Goal: Obtain resource: Obtain resource

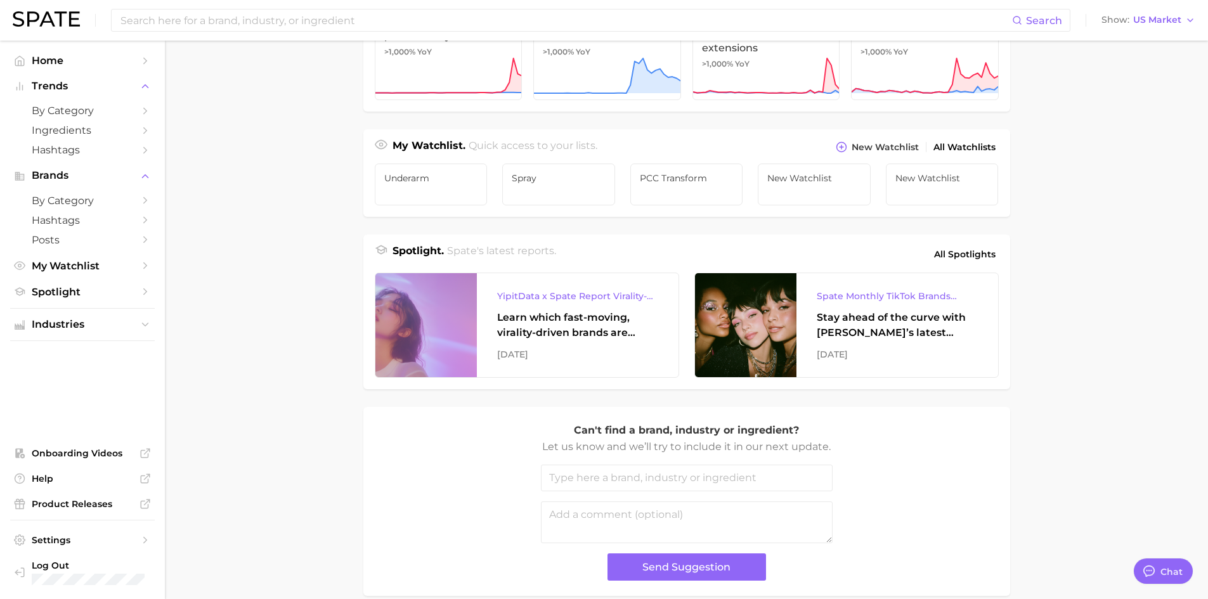
scroll to position [381, 0]
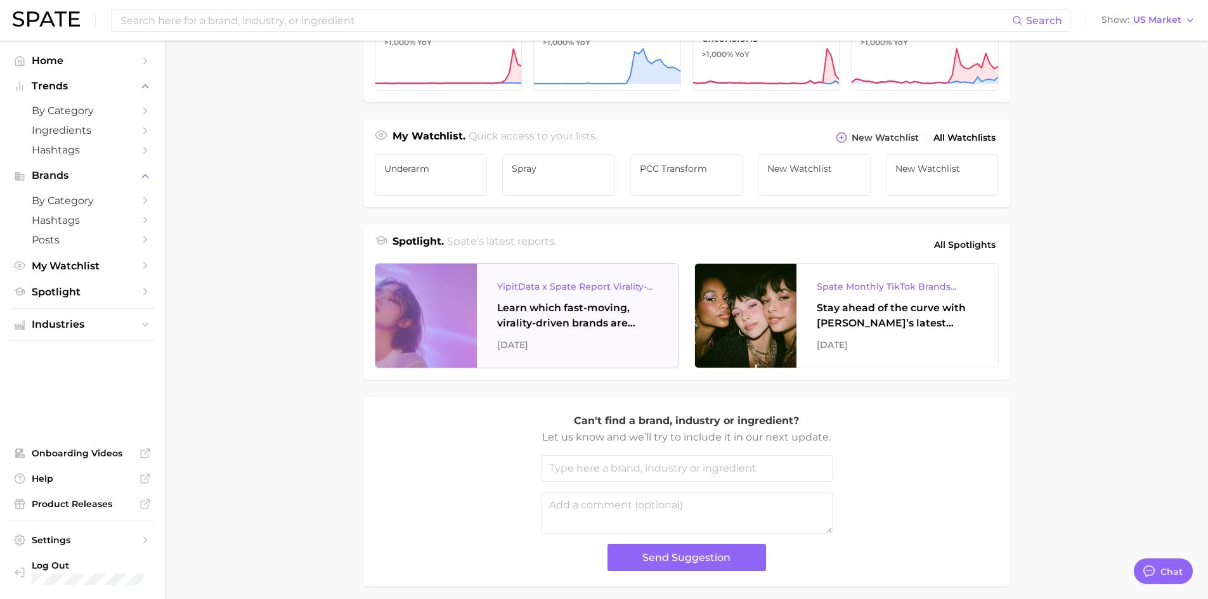
click at [556, 295] on div "YipitData x Spate Report Virality-Driven Brands Are Taking a Slice of the Beaut…" at bounding box center [578, 316] width 202 height 104
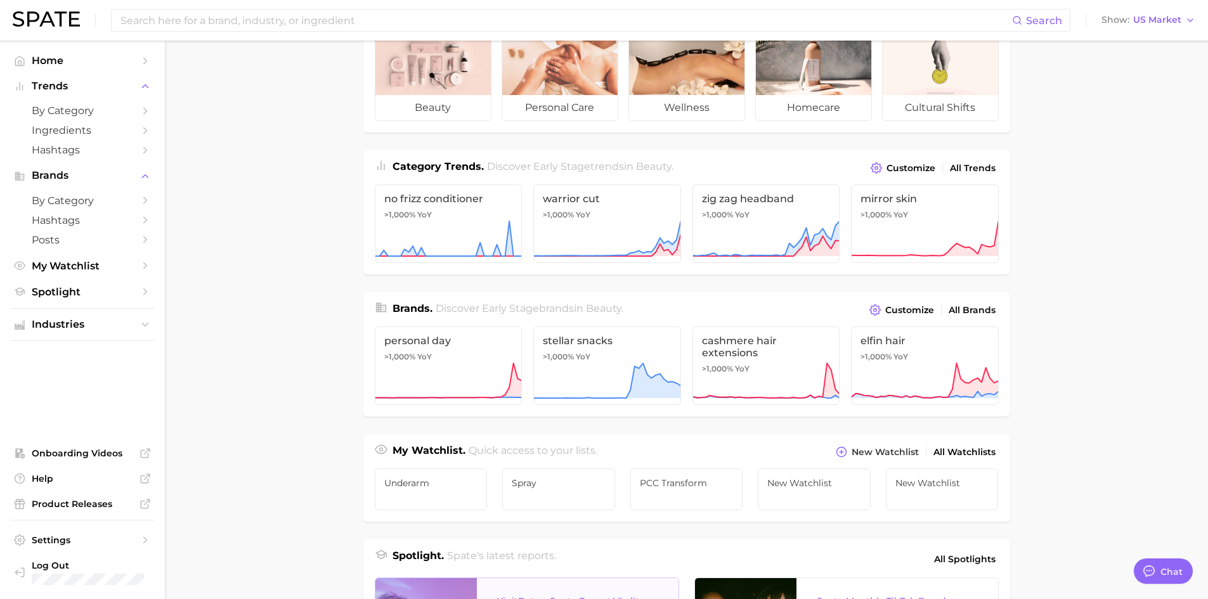
scroll to position [63, 0]
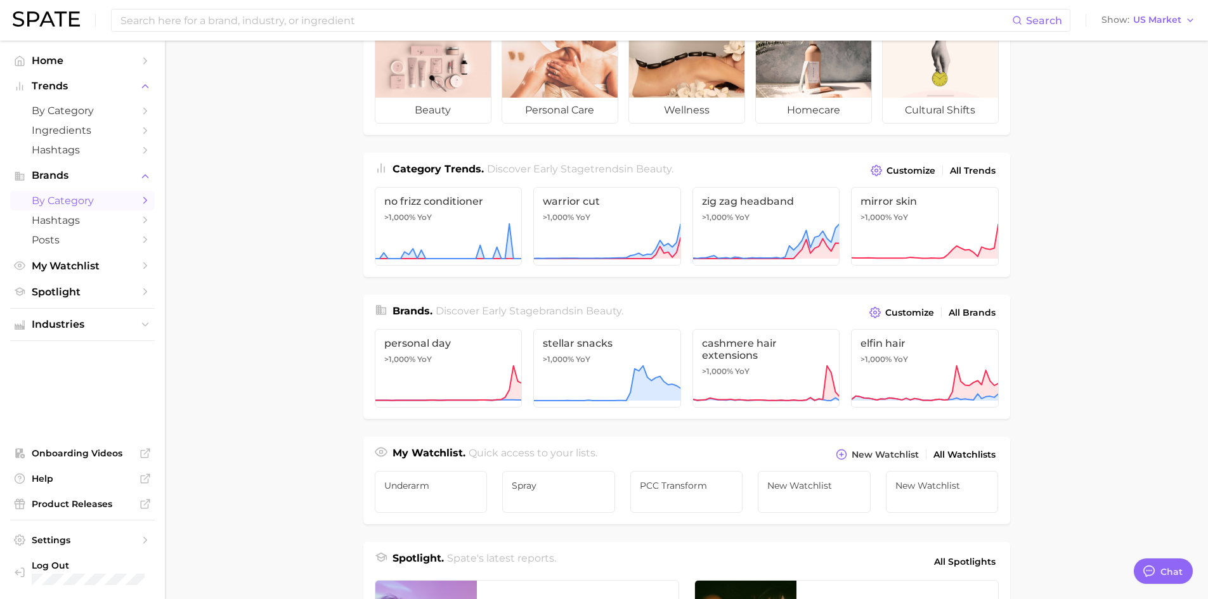
click at [60, 206] on span "by Category" at bounding box center [82, 201] width 101 height 12
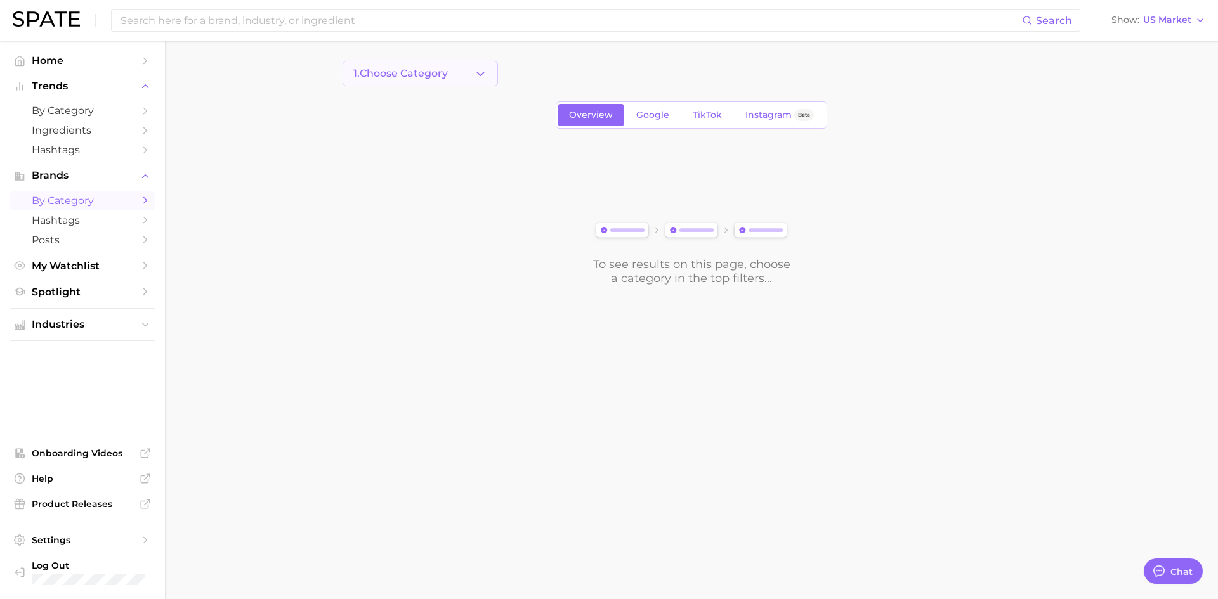
click at [470, 76] on button "1. Choose Category" at bounding box center [420, 73] width 155 height 25
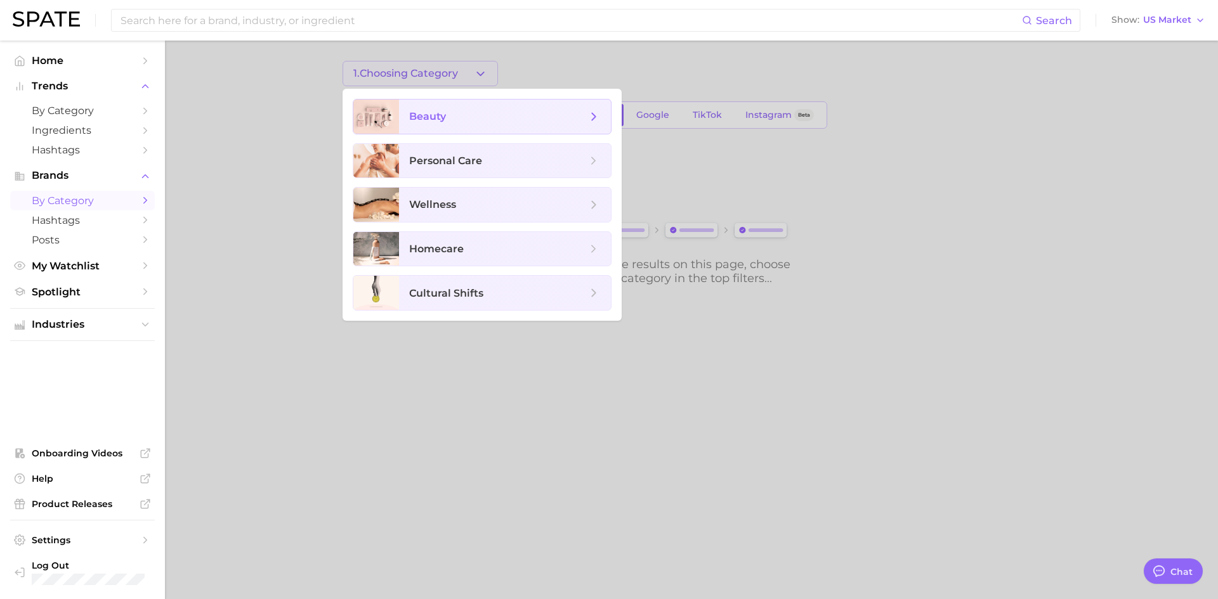
click at [452, 121] on span "beauty" at bounding box center [498, 117] width 178 height 14
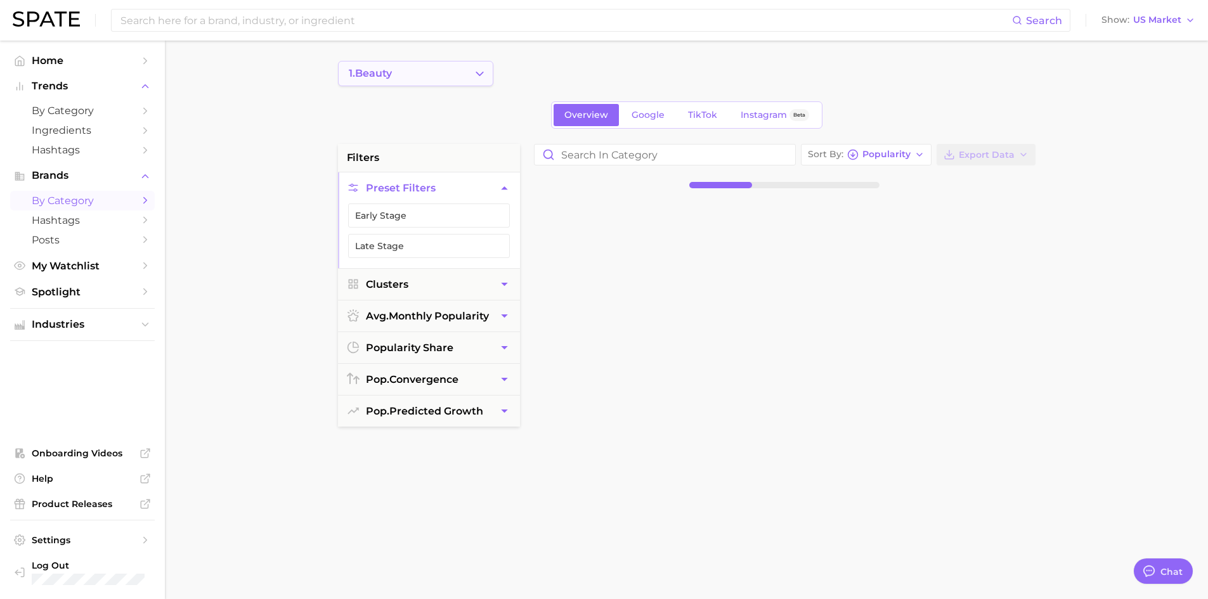
click at [478, 75] on icon "Change Category" at bounding box center [479, 73] width 13 height 13
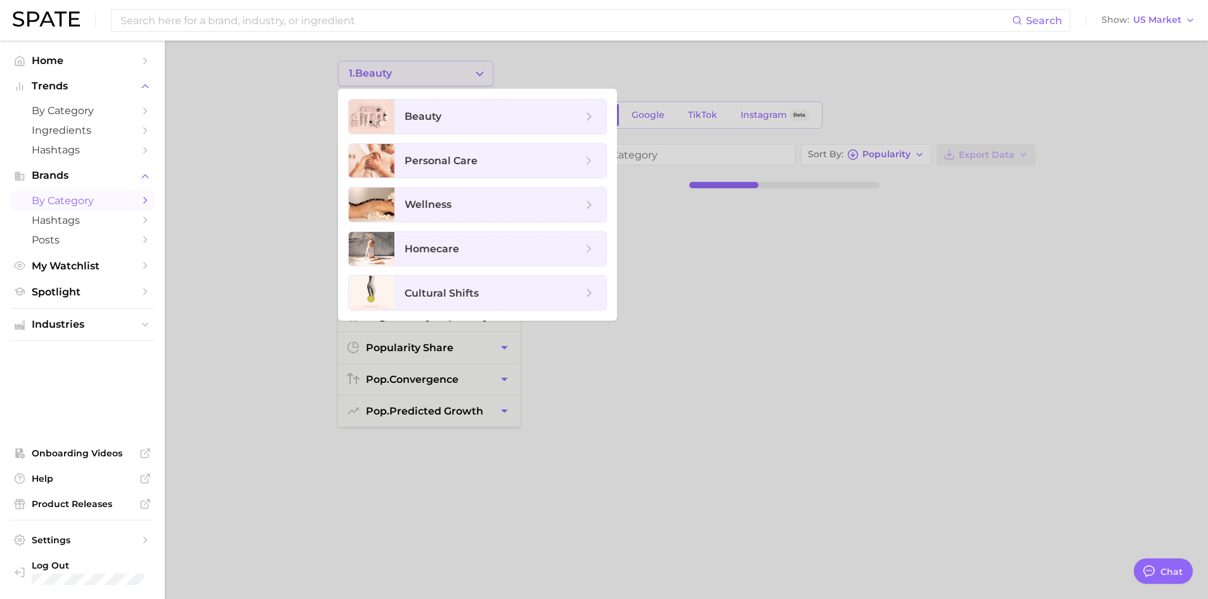
click at [478, 75] on div at bounding box center [604, 299] width 1208 height 599
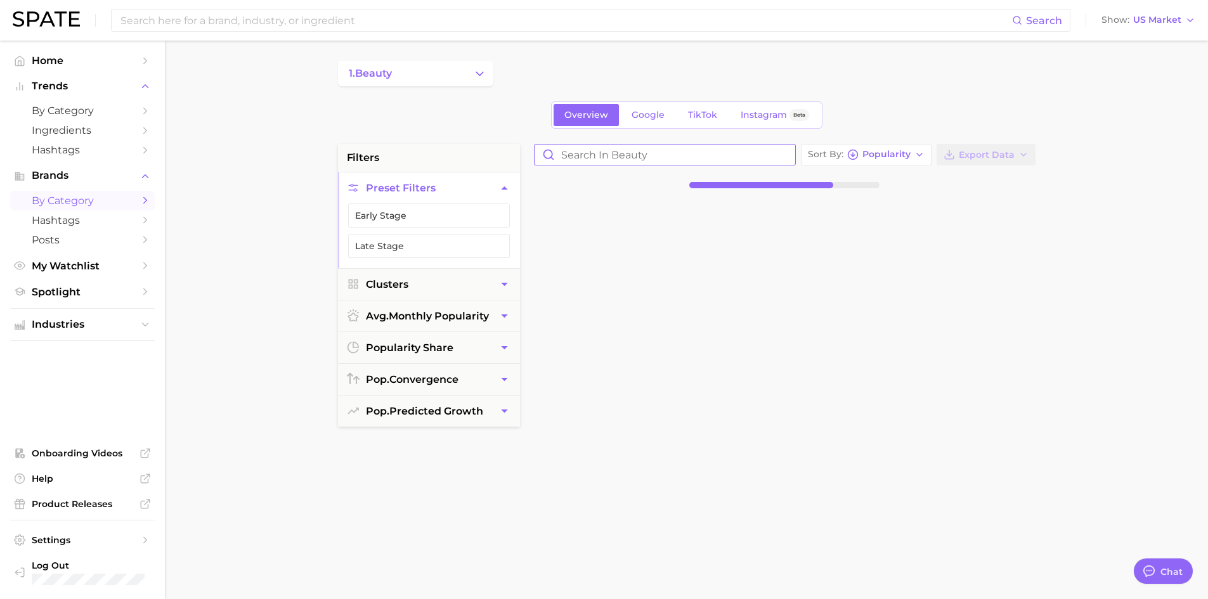
click at [636, 155] on input "Search in beauty" at bounding box center [665, 155] width 261 height 20
type input "hair loss"
drag, startPoint x: 624, startPoint y: 151, endPoint x: 526, endPoint y: 151, distance: 97.7
click at [528, 151] on div "hair loss Sort By Popularity Export Data No brands available. Try adjusting the…" at bounding box center [785, 465] width 514 height 643
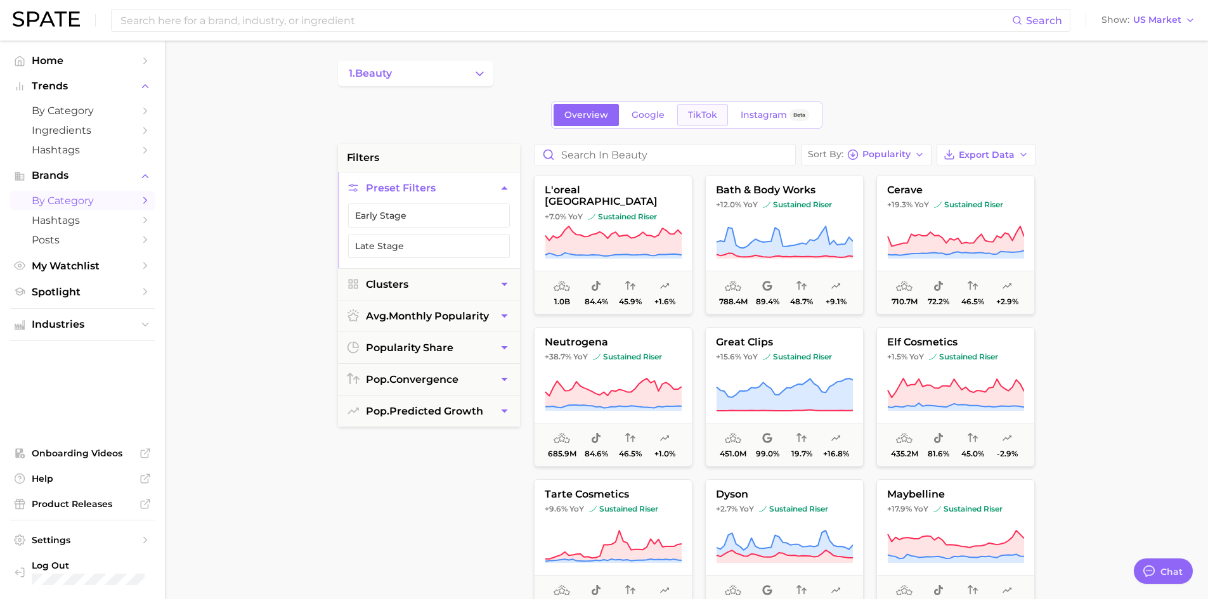
click at [719, 118] on link "TikTok" at bounding box center [702, 115] width 51 height 22
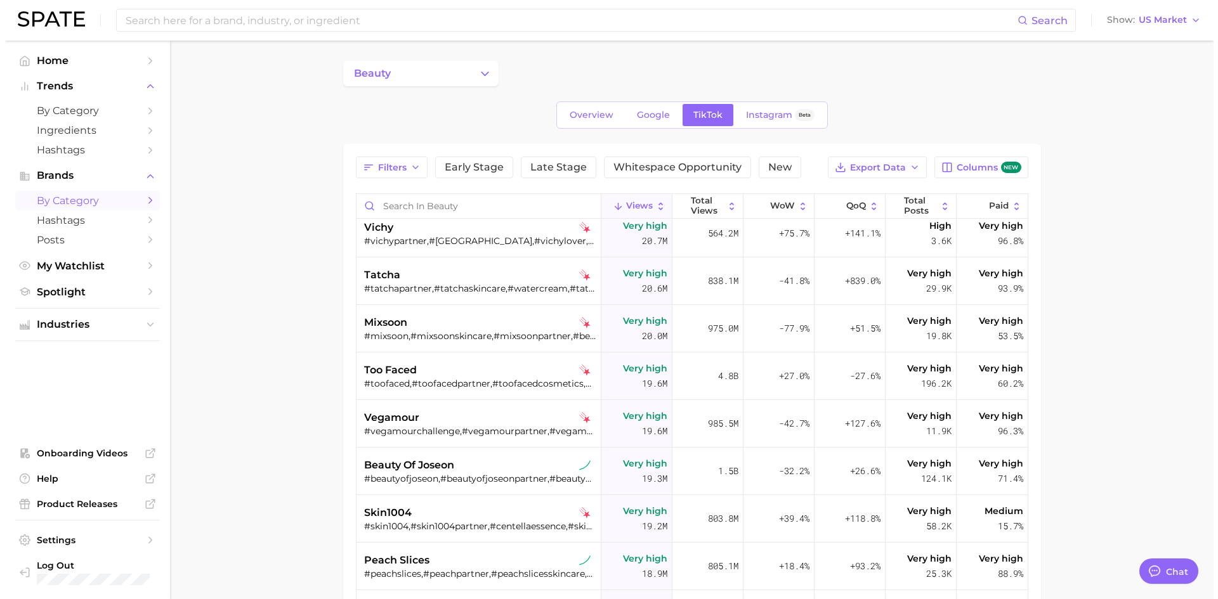
scroll to position [3552, 0]
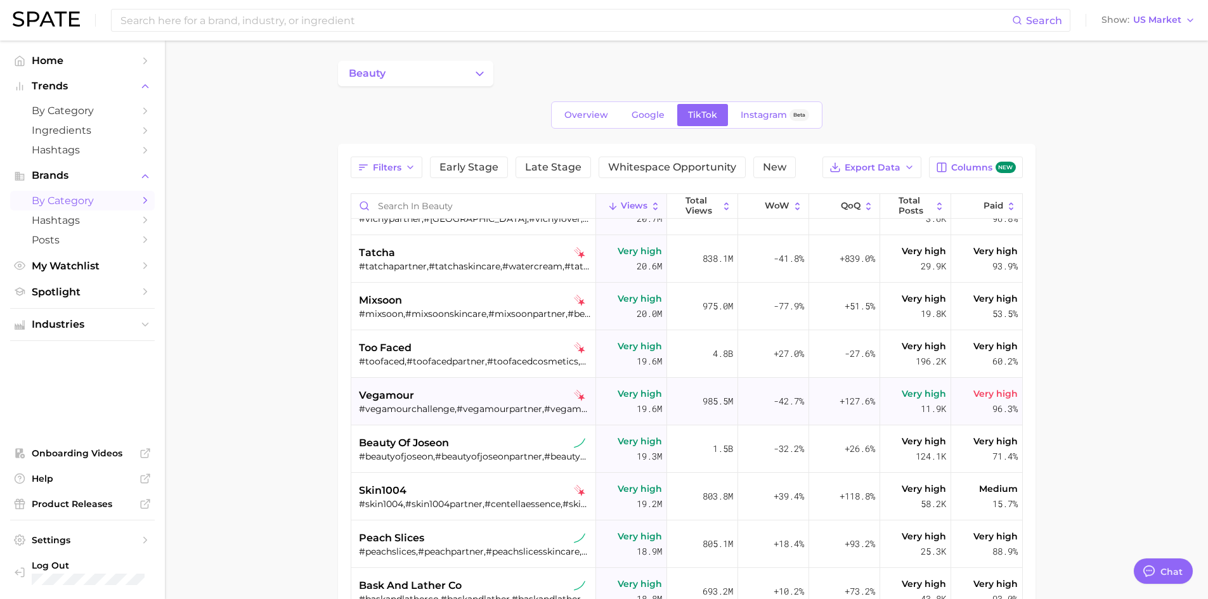
click at [426, 393] on div "vegamour" at bounding box center [475, 395] width 232 height 15
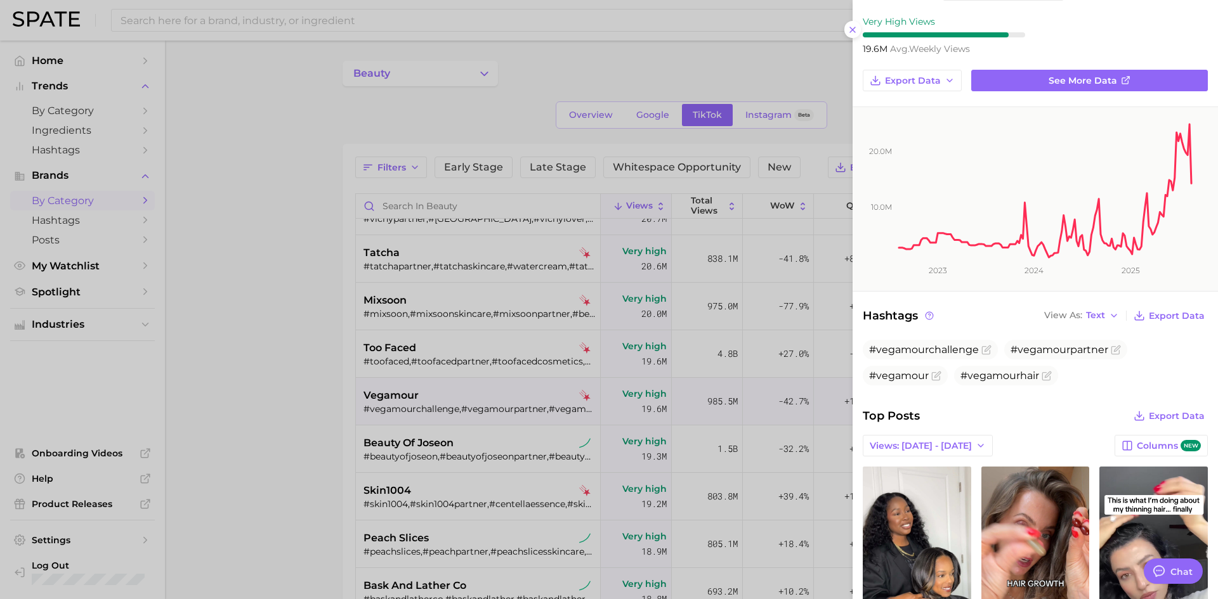
scroll to position [0, 0]
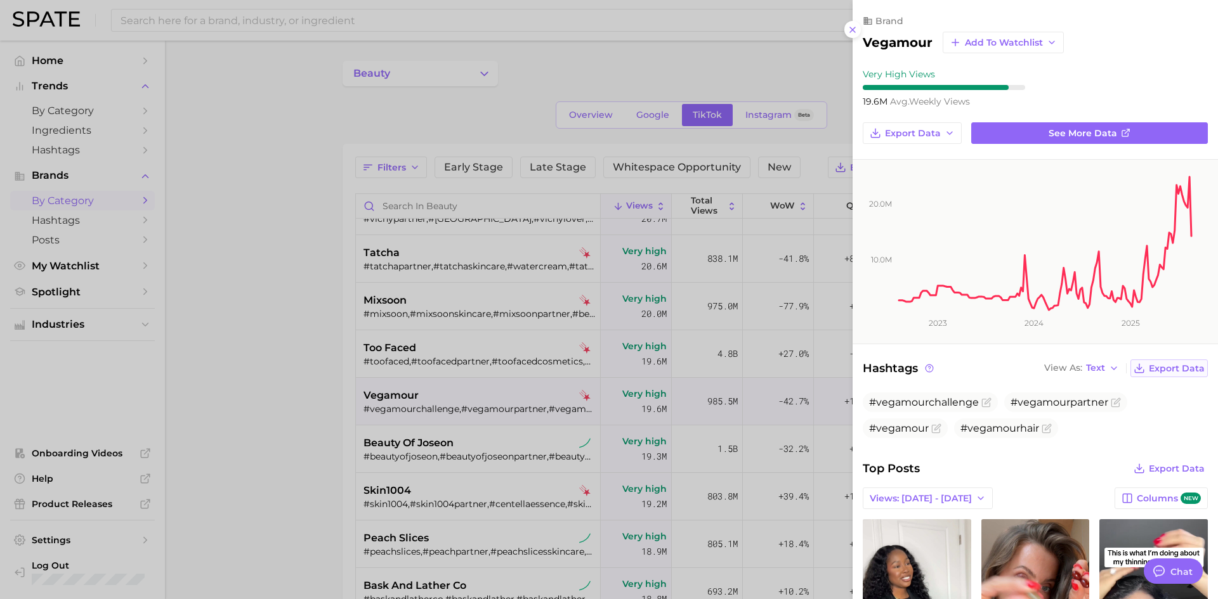
click at [1159, 366] on span "Export Data" at bounding box center [1177, 368] width 56 height 11
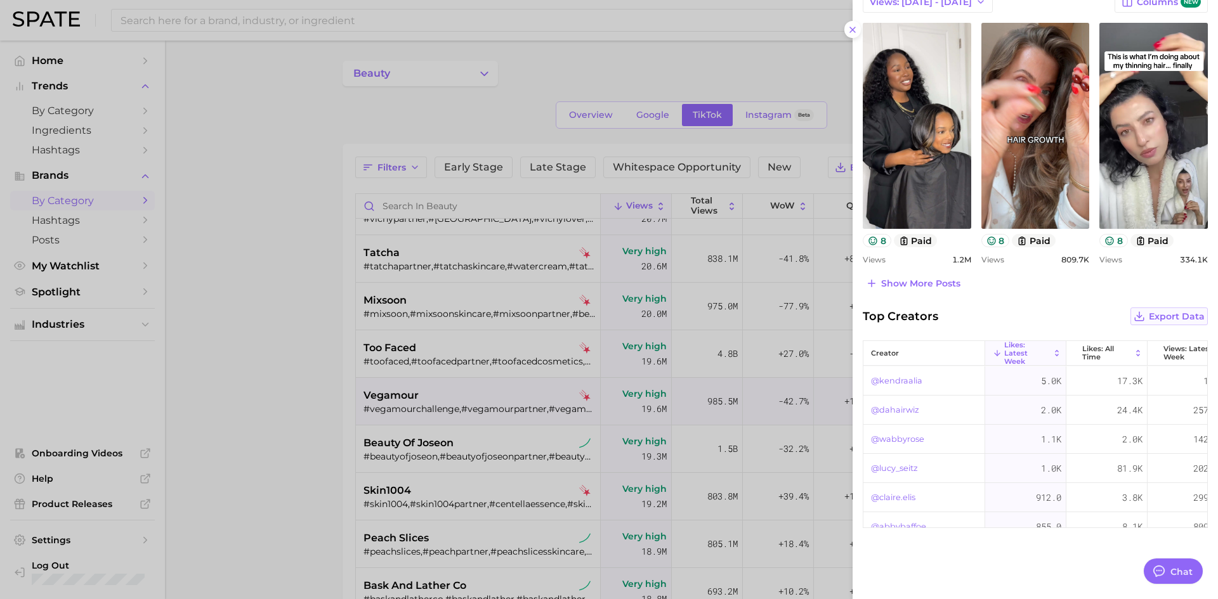
click at [1160, 317] on span "Export Data" at bounding box center [1177, 316] width 56 height 11
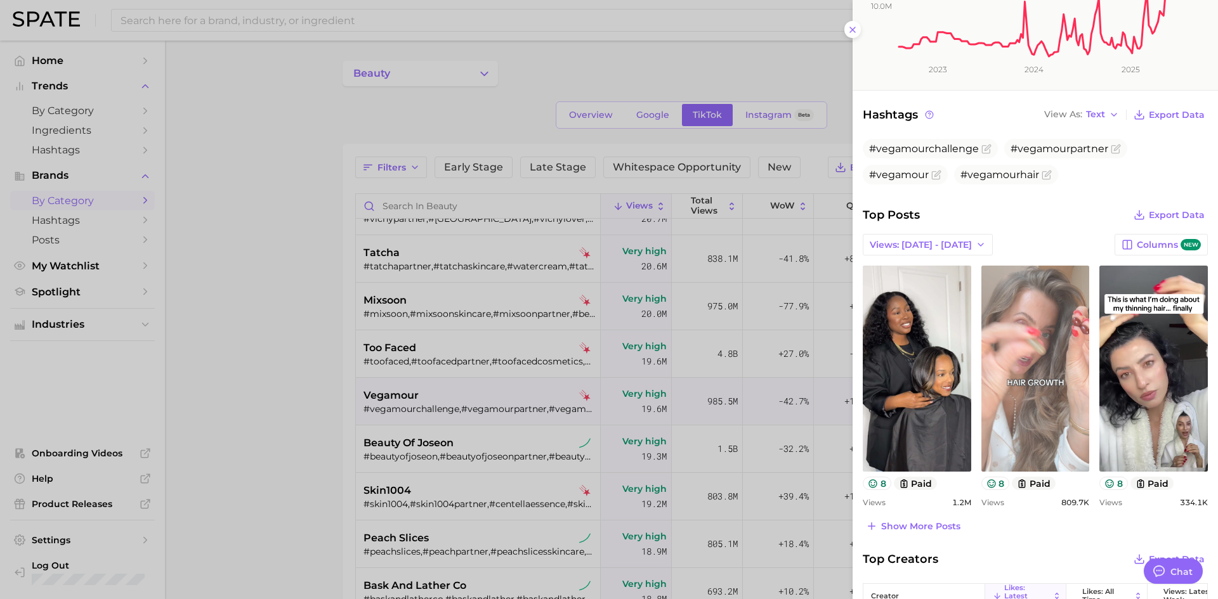
scroll to position [317, 0]
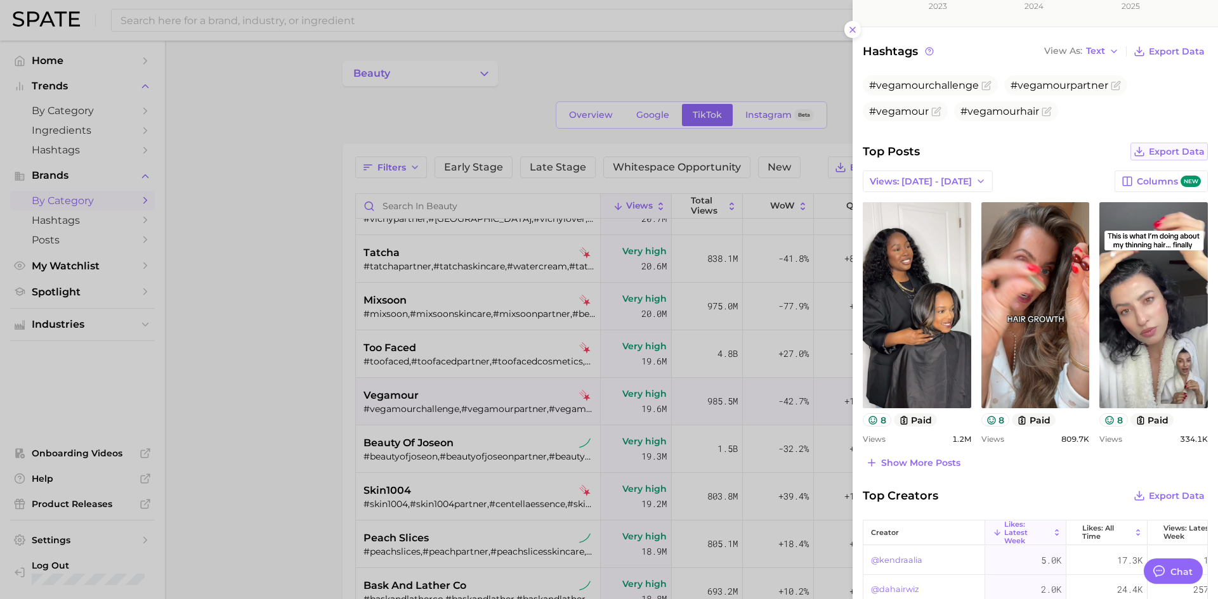
click at [1157, 148] on span "Export Data" at bounding box center [1177, 152] width 56 height 11
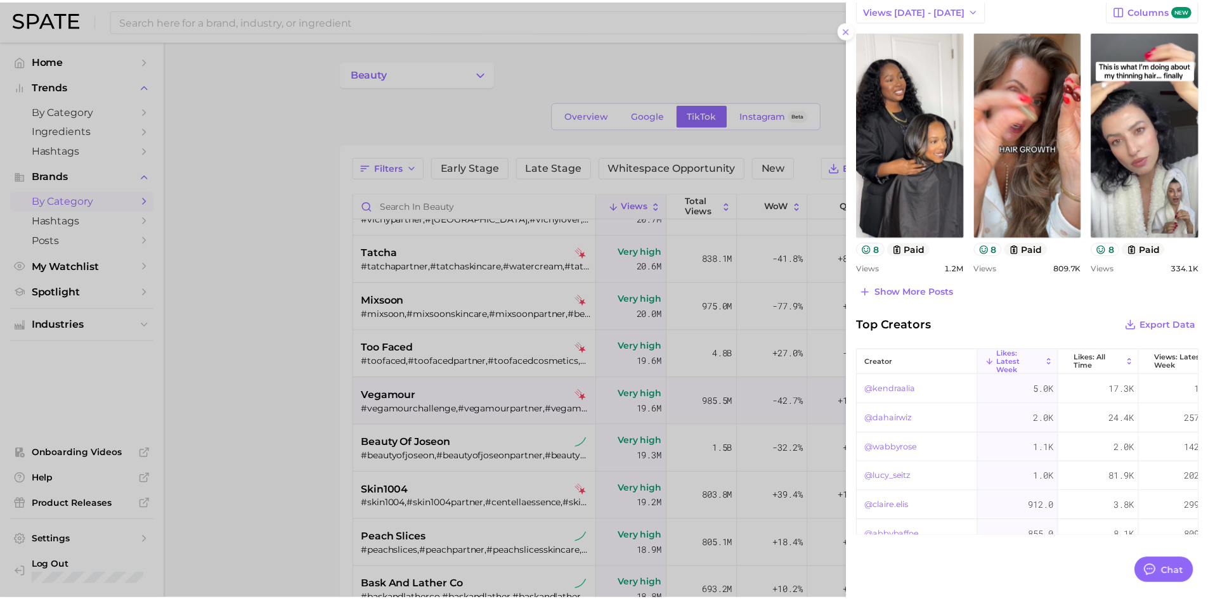
scroll to position [497, 0]
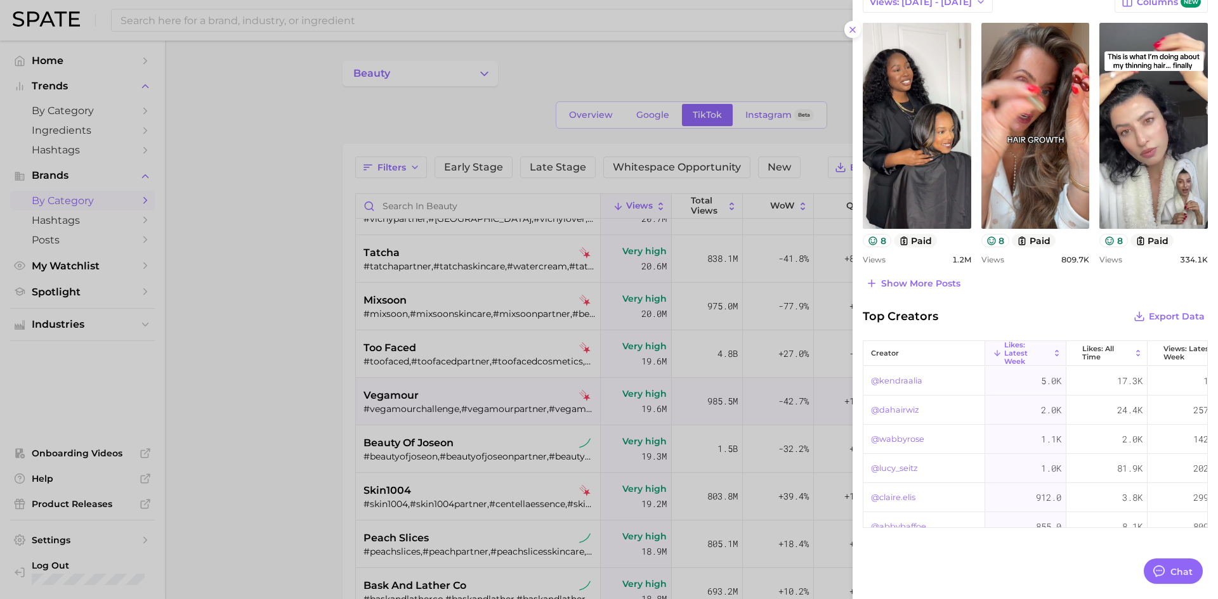
click at [225, 378] on div at bounding box center [609, 299] width 1218 height 599
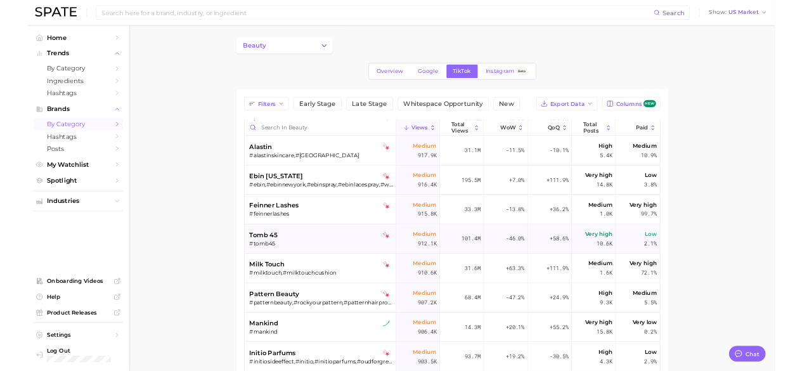
scroll to position [30829, 0]
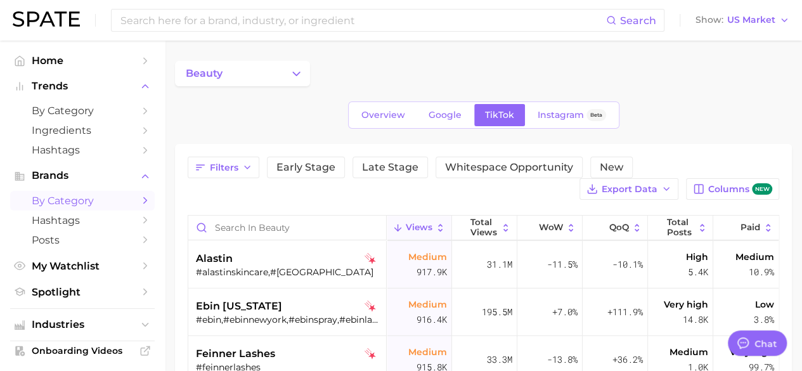
type textarea "x"
